Goal: Information Seeking & Learning: Check status

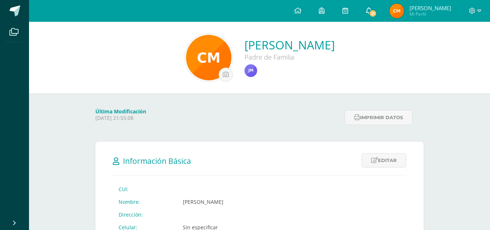
click at [377, 12] on span "21" at bounding box center [373, 13] width 8 height 8
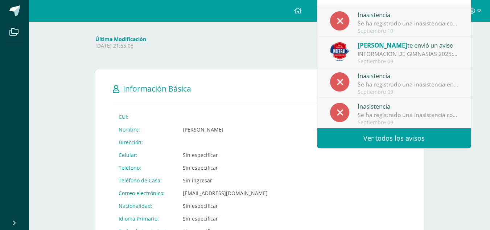
scroll to position [109, 0]
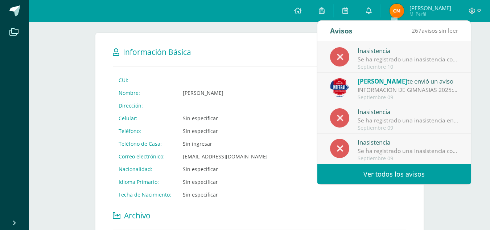
click at [389, 169] on link "Ver todos los avisos" at bounding box center [394, 174] width 153 height 20
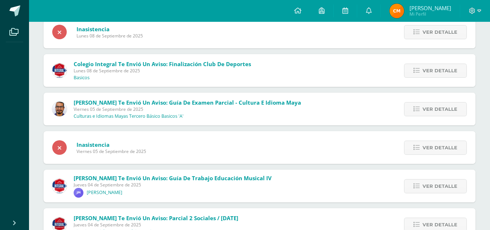
scroll to position [481, 0]
click at [434, 110] on span "Ver detalle" at bounding box center [440, 108] width 35 height 13
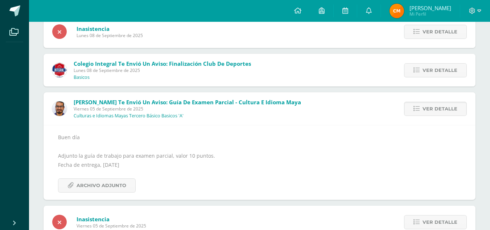
scroll to position [554, 0]
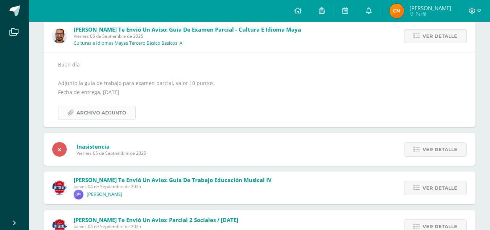
click at [115, 114] on span "Archivo Adjunto" at bounding box center [102, 112] width 50 height 13
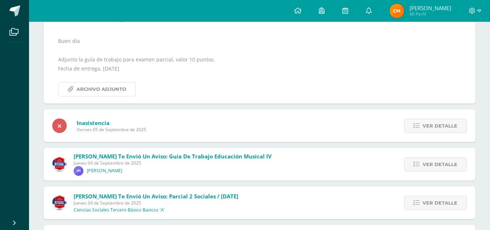
scroll to position [590, 0]
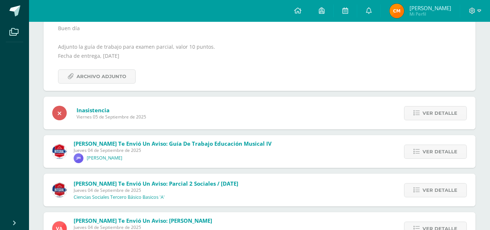
click at [172, 146] on span "[PERSON_NAME] te envió un aviso: Guía de trabajo Educación Musical IV" at bounding box center [173, 143] width 198 height 7
click at [429, 150] on span "Ver detalle" at bounding box center [440, 151] width 35 height 13
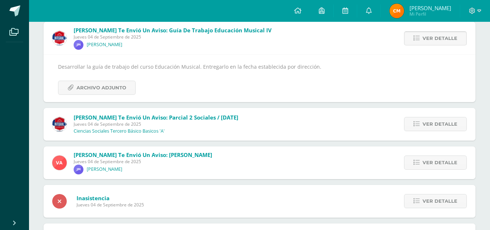
scroll to position [557, 0]
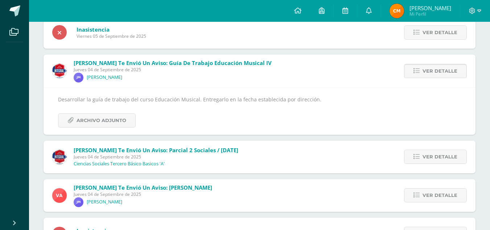
click at [430, 72] on span "Ver detalle" at bounding box center [440, 70] width 35 height 13
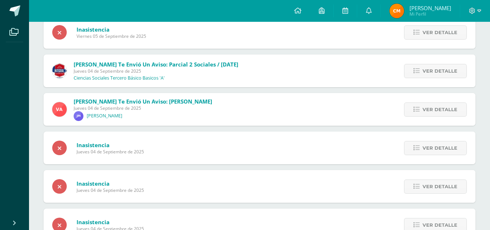
click at [430, 72] on span "Ver detalle" at bounding box center [440, 70] width 35 height 13
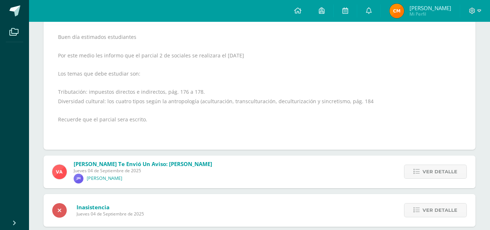
scroll to position [630, 0]
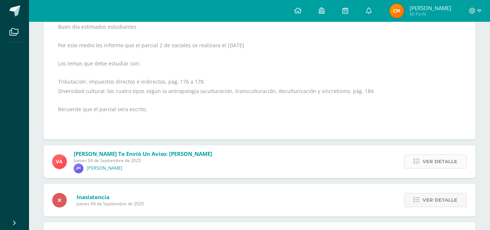
click at [434, 162] on span "Ver detalle" at bounding box center [440, 161] width 35 height 13
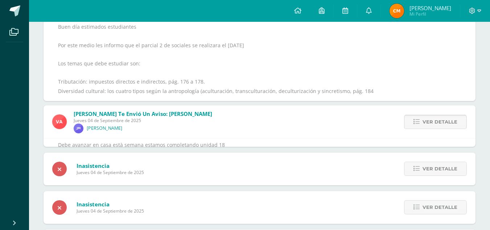
scroll to position [587, 0]
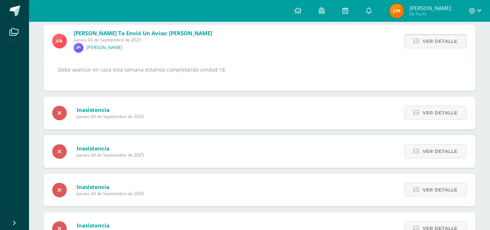
click at [439, 41] on span "Ver detalle" at bounding box center [440, 40] width 35 height 13
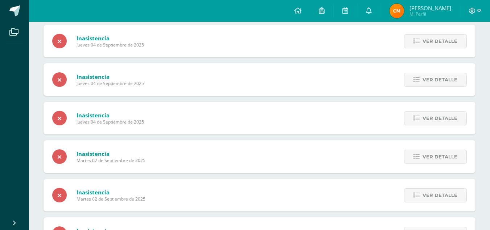
click at [439, 41] on span "Ver detalle" at bounding box center [440, 40] width 35 height 13
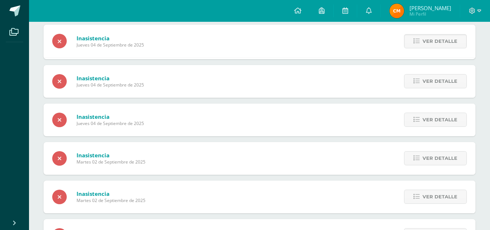
click at [439, 41] on span "Ver detalle" at bounding box center [440, 40] width 35 height 13
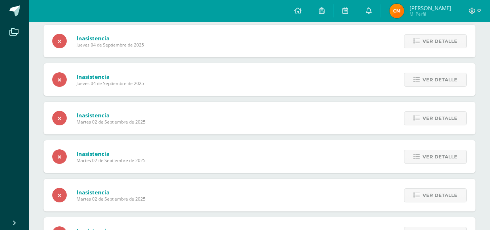
click at [439, 41] on span "Ver detalle" at bounding box center [440, 40] width 35 height 13
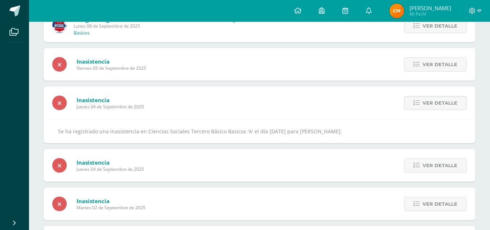
scroll to position [515, 0]
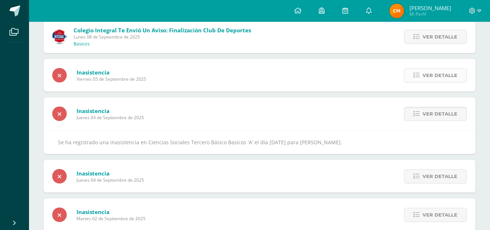
click at [430, 74] on span "Ver detalle" at bounding box center [440, 75] width 35 height 13
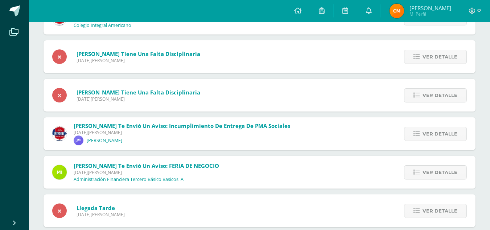
scroll to position [996, 0]
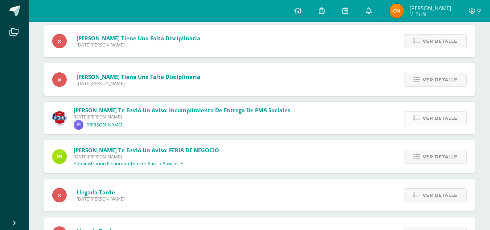
click at [422, 120] on link "Ver detalle" at bounding box center [435, 118] width 63 height 14
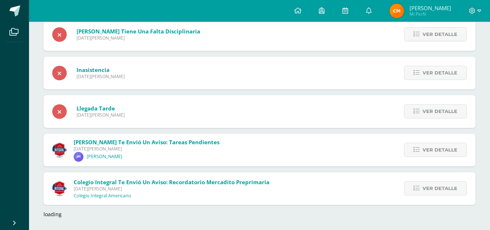
scroll to position [1261, 0]
